Goal: Information Seeking & Learning: Learn about a topic

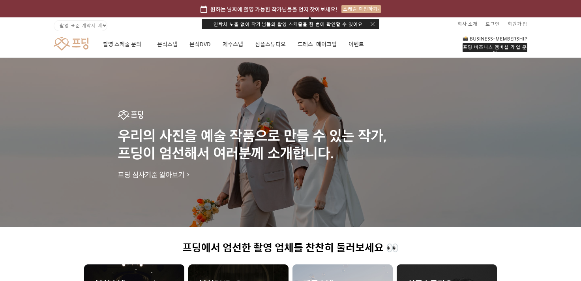
click at [144, 26] on div "촬영 표준 계약서 배포 회사 소개 로그인 회원가입" at bounding box center [290, 24] width 568 height 14
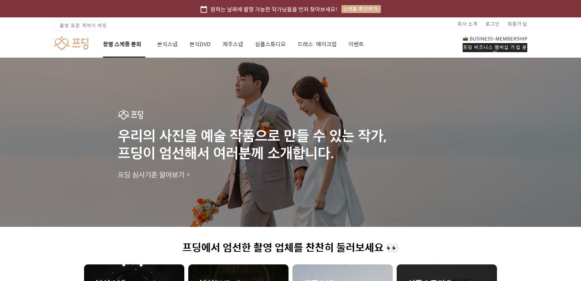
click at [140, 45] on link "촬영 스케줄 문의" at bounding box center [124, 44] width 42 height 27
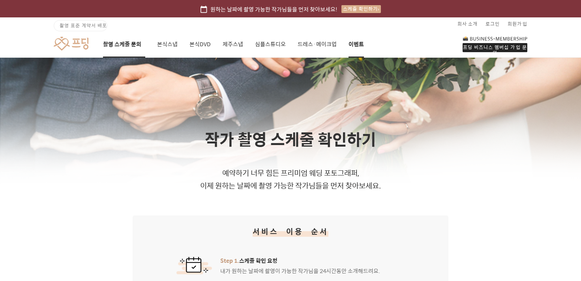
click at [352, 49] on link "이벤트" at bounding box center [355, 44] width 15 height 27
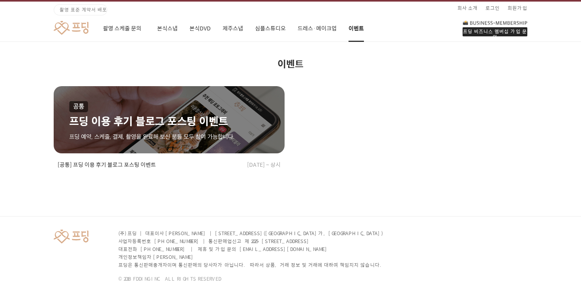
scroll to position [41, 0]
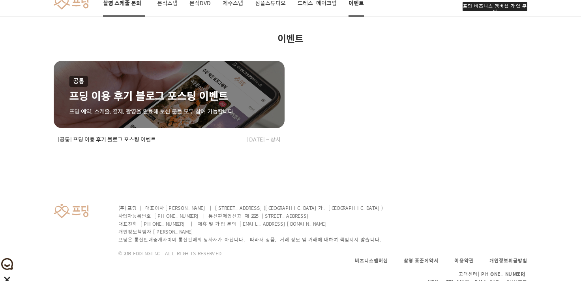
click at [128, 4] on link "촬영 스케줄 문의" at bounding box center [124, 3] width 42 height 27
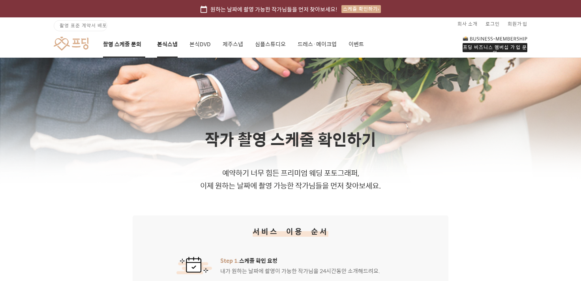
click at [169, 41] on link "본식스냅" at bounding box center [167, 44] width 21 height 27
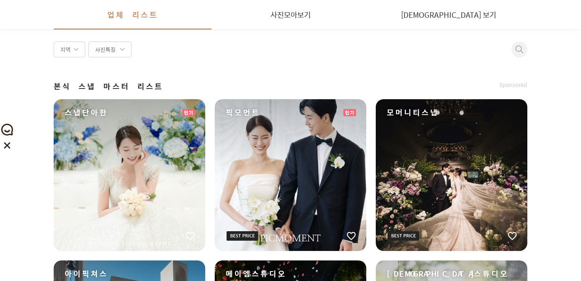
scroll to position [174, 0]
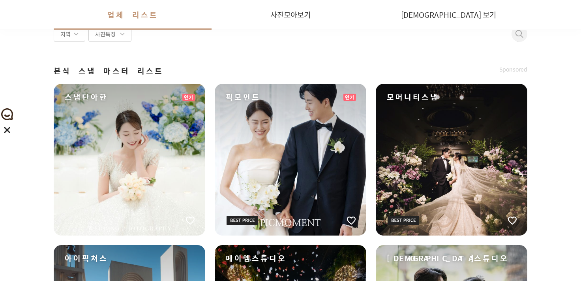
click at [513, 34] on button at bounding box center [519, 34] width 16 height 16
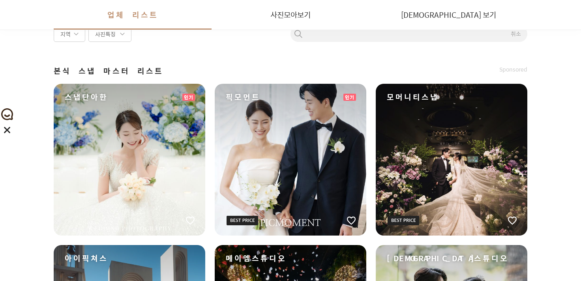
click at [390, 36] on input at bounding box center [408, 34] width 237 height 9
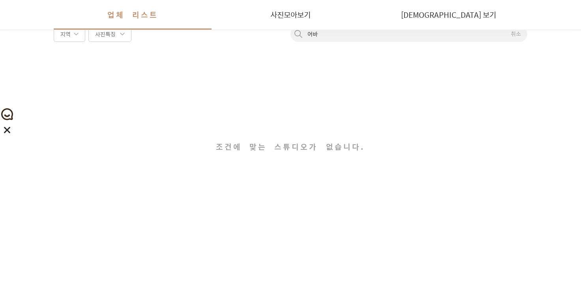
type input "어"
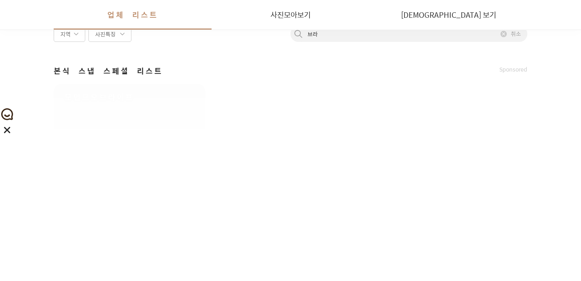
type input "브"
